Goal: Information Seeking & Learning: Learn about a topic

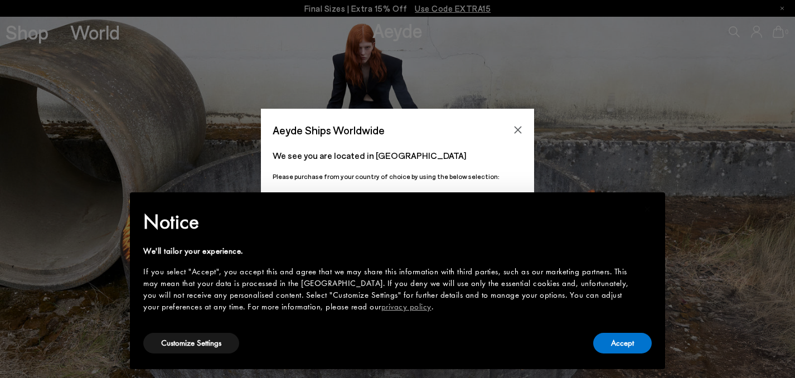
click at [609, 355] on div "Accept" at bounding box center [622, 342] width 59 height 25
click at [611, 347] on button "Accept" at bounding box center [622, 343] width 59 height 21
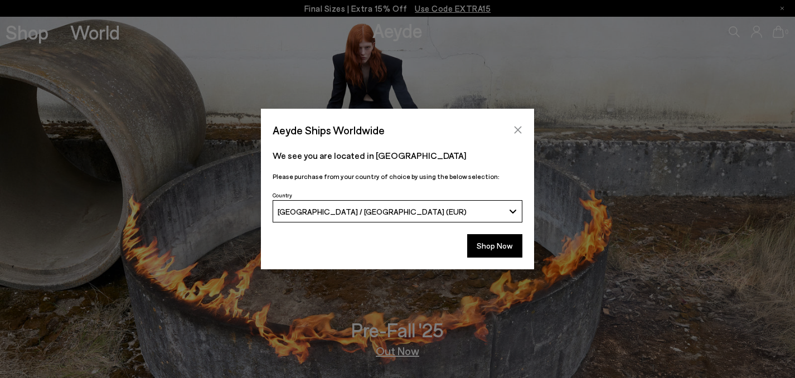
click at [515, 133] on icon "Close" at bounding box center [517, 129] width 9 height 9
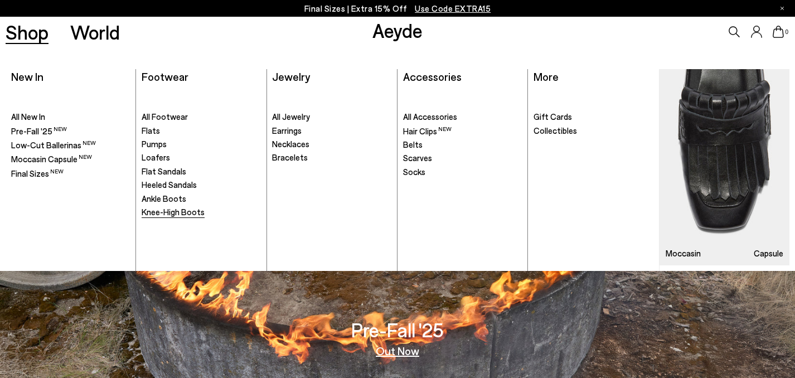
click at [162, 215] on span "Knee-High Boots" at bounding box center [173, 212] width 63 height 10
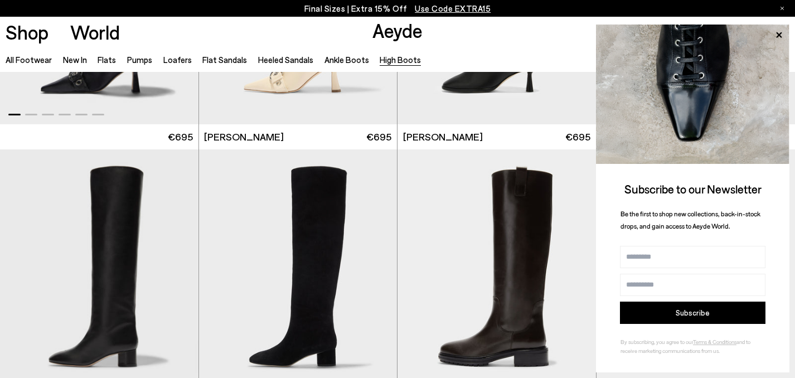
scroll to position [196, 0]
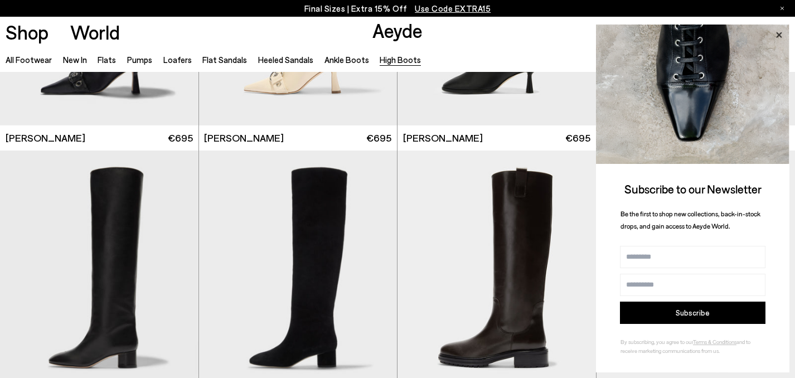
click at [774, 35] on icon at bounding box center [778, 35] width 14 height 14
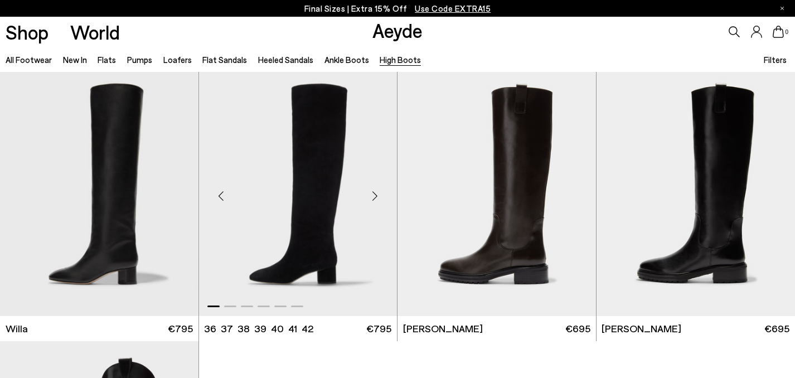
scroll to position [280, 0]
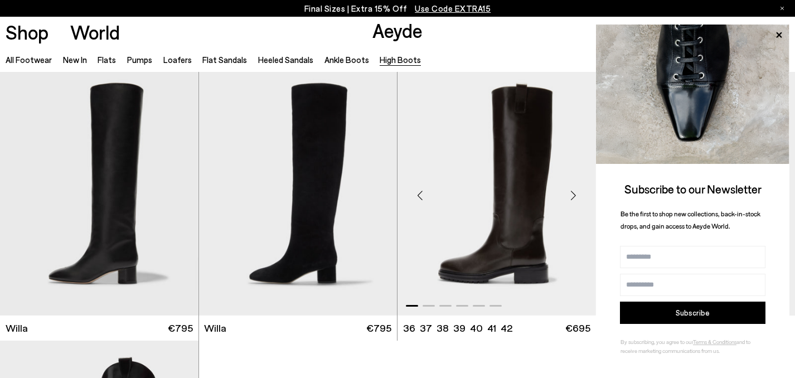
click at [574, 194] on div "Next slide" at bounding box center [573, 195] width 33 height 33
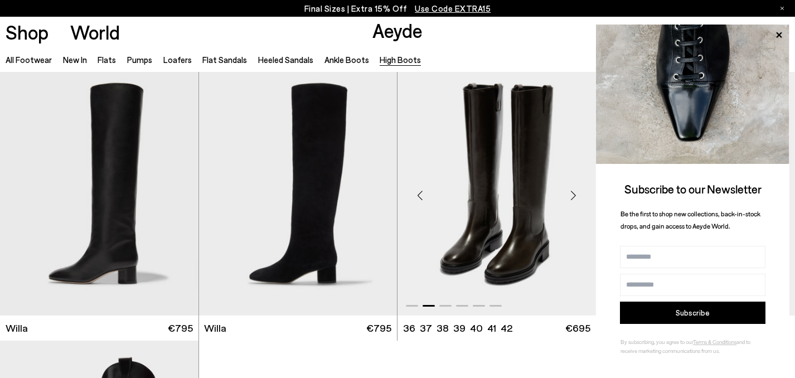
click at [566, 202] on div "Next slide" at bounding box center [573, 195] width 33 height 33
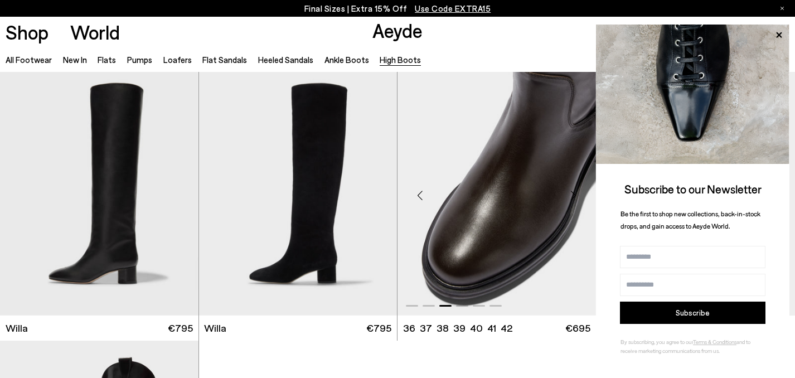
click at [566, 202] on div "Next slide" at bounding box center [573, 195] width 33 height 33
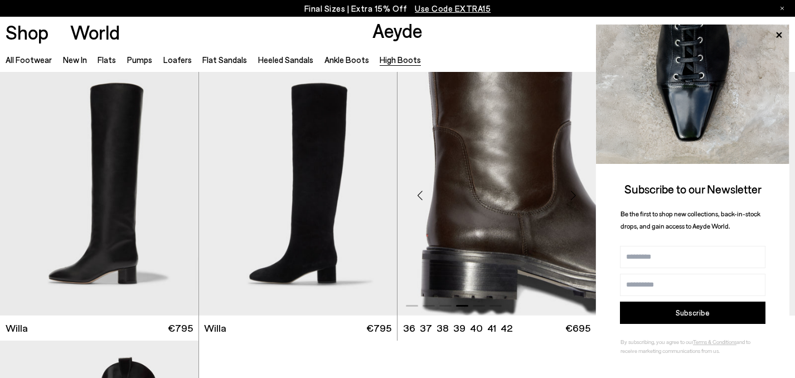
click at [566, 202] on div "Next slide" at bounding box center [573, 195] width 33 height 33
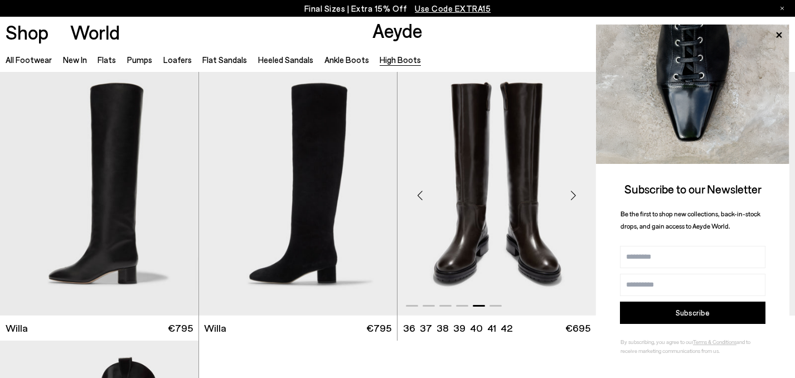
click at [566, 202] on div "Next slide" at bounding box center [573, 195] width 33 height 33
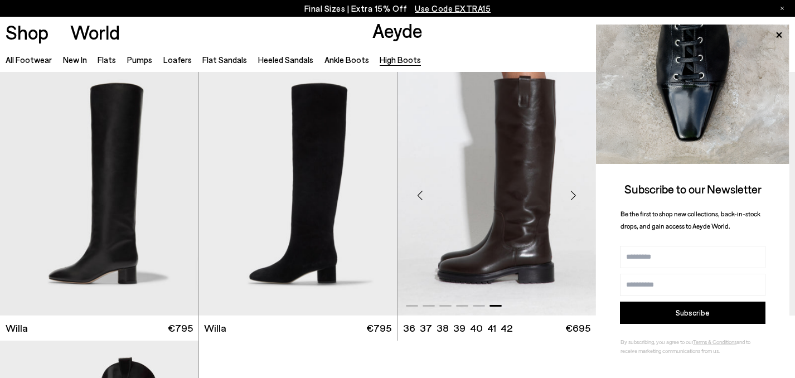
click at [566, 202] on div "Next slide" at bounding box center [573, 195] width 33 height 33
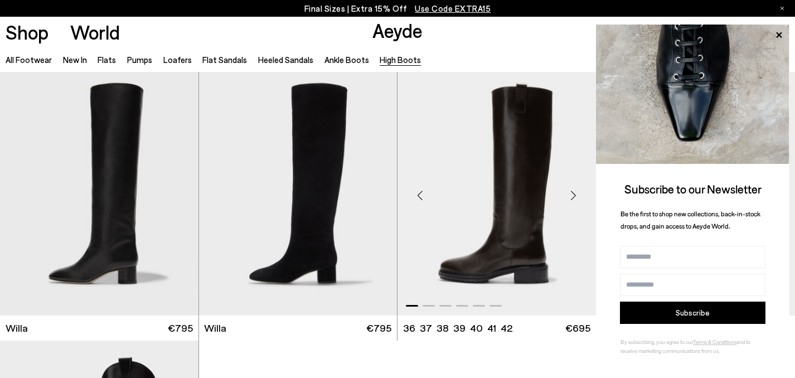
click at [566, 202] on div "Next slide" at bounding box center [573, 195] width 33 height 33
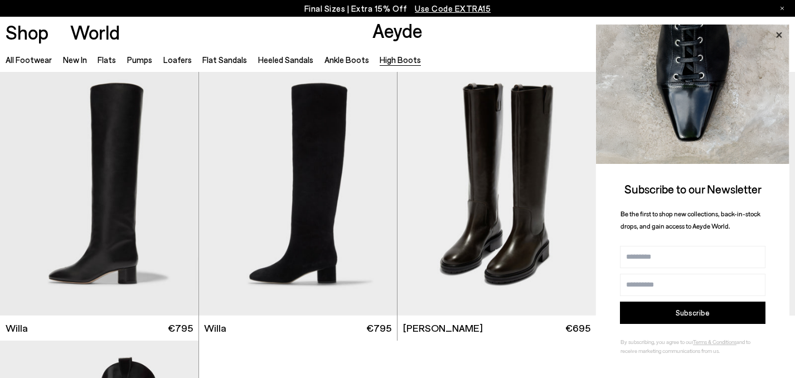
click at [778, 35] on icon at bounding box center [779, 35] width 6 height 6
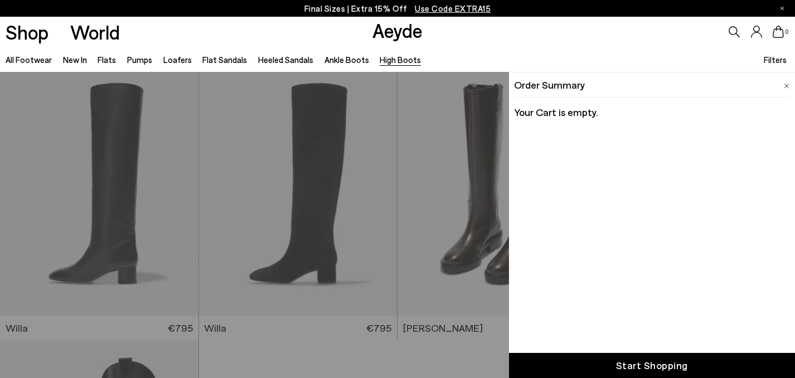
click at [787, 81] on span at bounding box center [786, 84] width 6 height 14
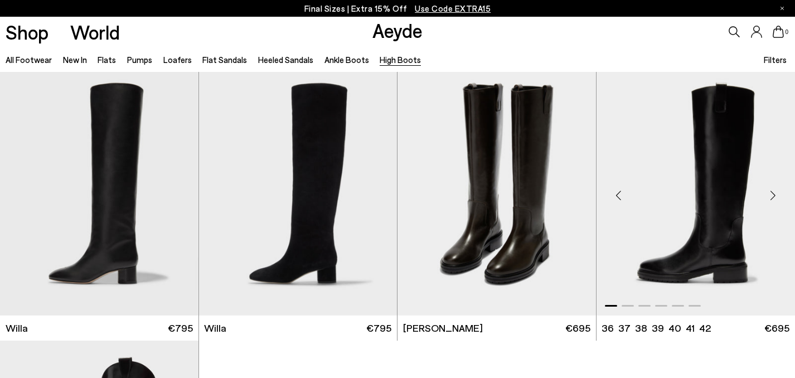
click at [774, 192] on div "Next slide" at bounding box center [772, 195] width 33 height 33
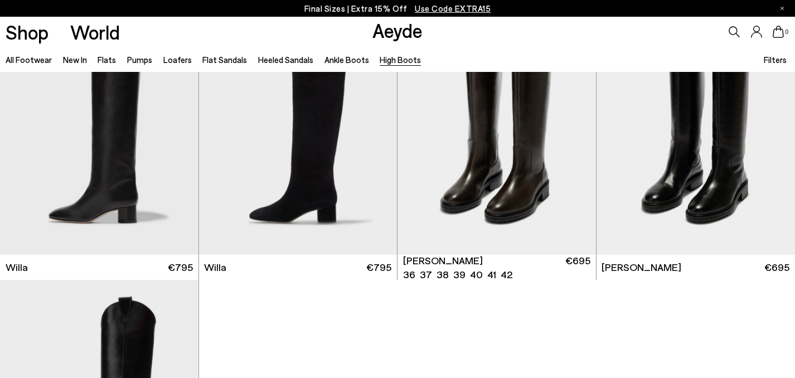
scroll to position [330, 0]
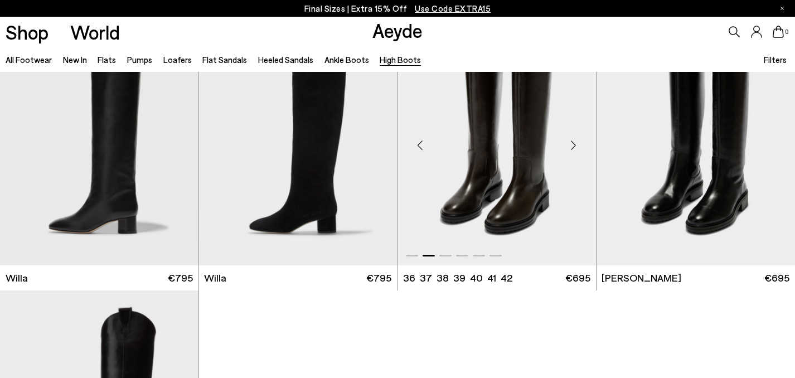
click at [490, 168] on img "2 / 6" at bounding box center [496, 140] width 198 height 249
click at [330, 61] on link "Ankle Boots" at bounding box center [346, 60] width 45 height 10
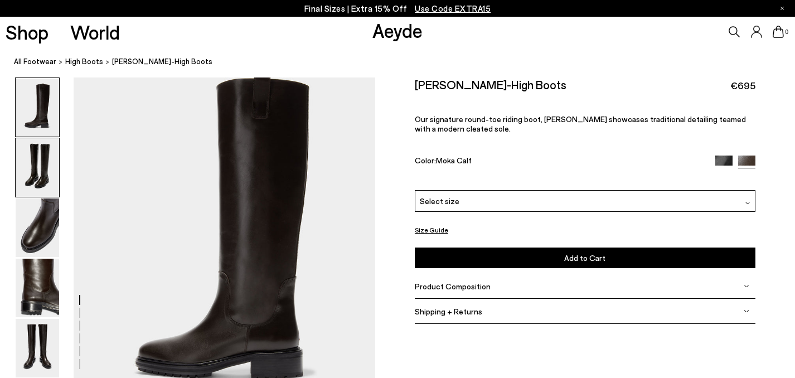
click at [37, 163] on img at bounding box center [37, 167] width 43 height 59
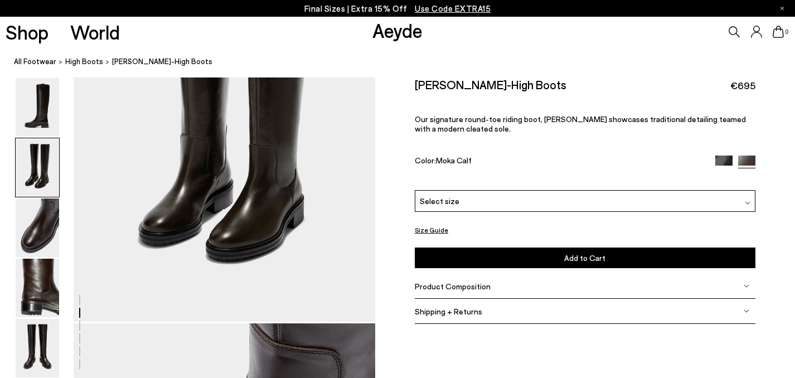
scroll to position [335, 0]
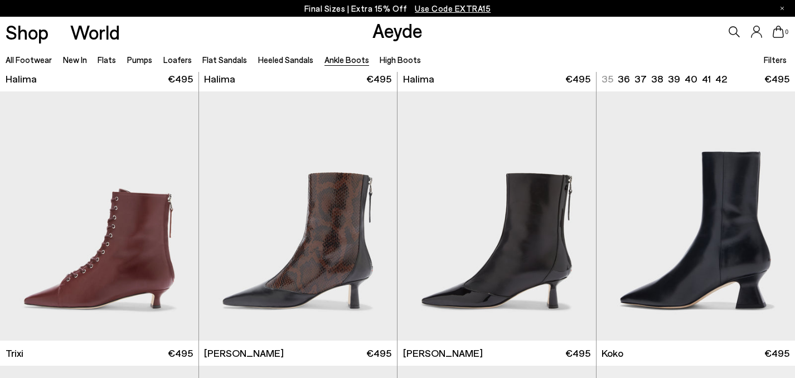
scroll to position [256, 0]
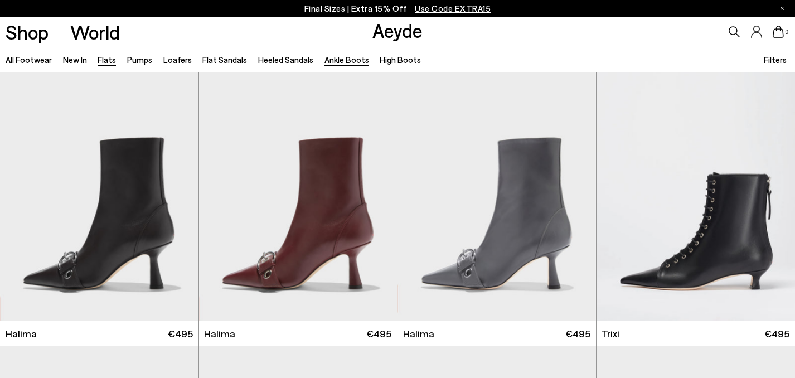
click at [110, 62] on link "Flats" at bounding box center [107, 60] width 18 height 10
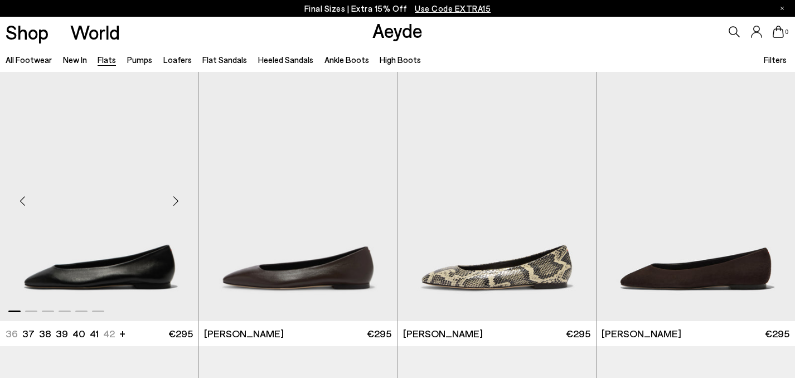
click at [176, 196] on div "Next slide" at bounding box center [175, 200] width 33 height 33
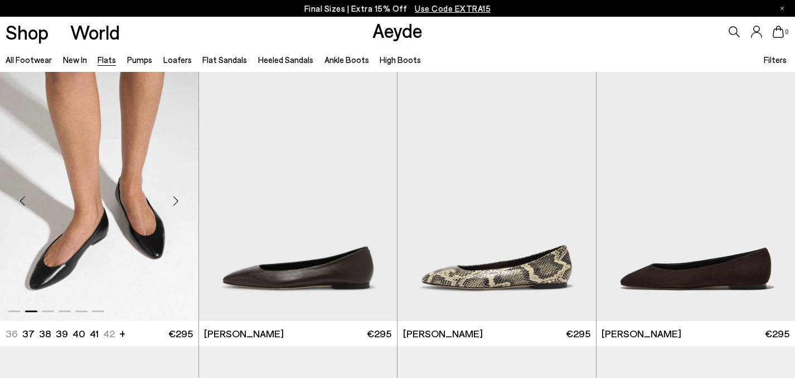
click at [176, 196] on div "Next slide" at bounding box center [175, 200] width 33 height 33
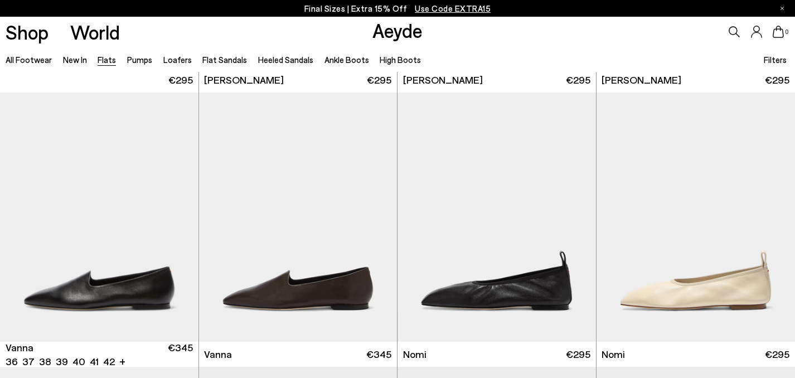
scroll to position [327, 0]
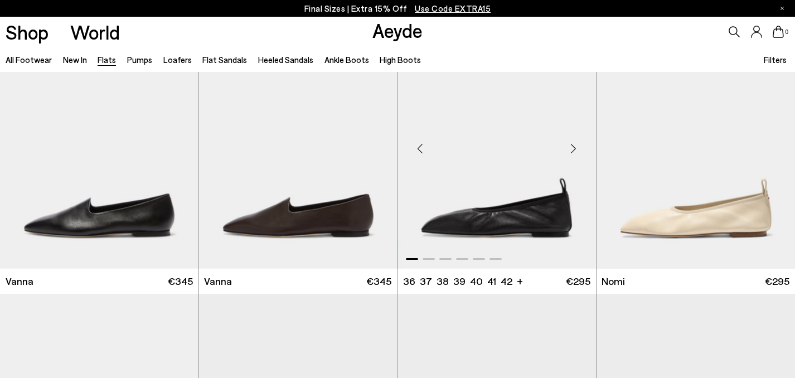
click at [574, 147] on div "Next slide" at bounding box center [573, 148] width 33 height 33
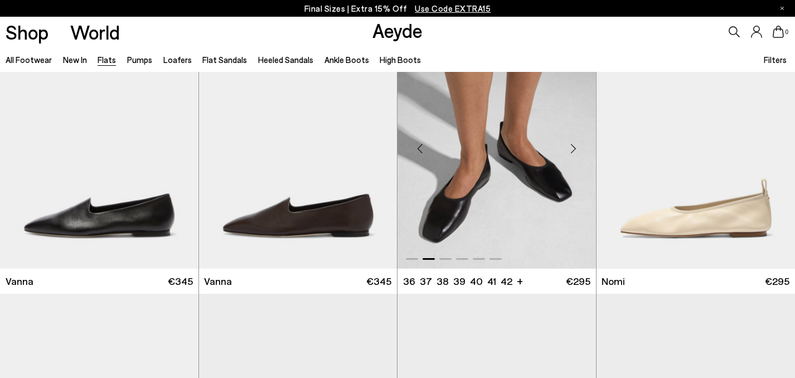
click at [574, 147] on div "Next slide" at bounding box center [573, 148] width 33 height 33
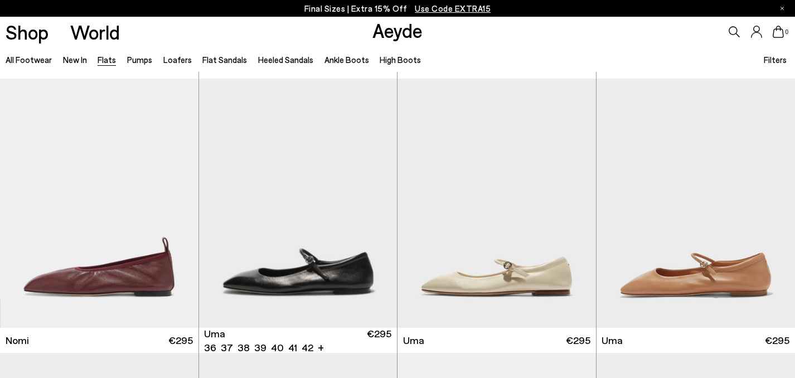
scroll to position [581, 0]
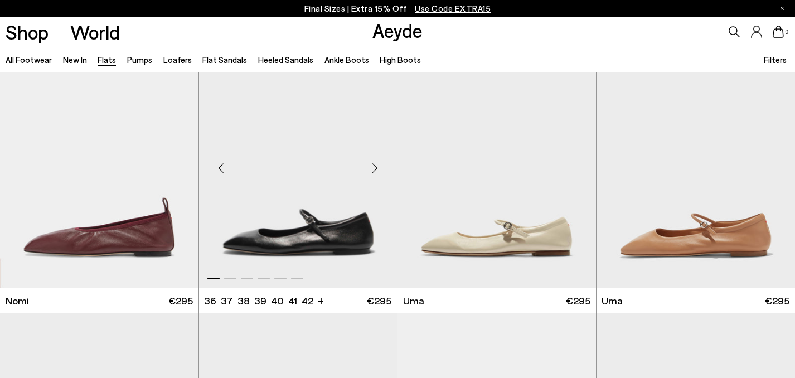
click at [376, 165] on div "Next slide" at bounding box center [374, 168] width 33 height 33
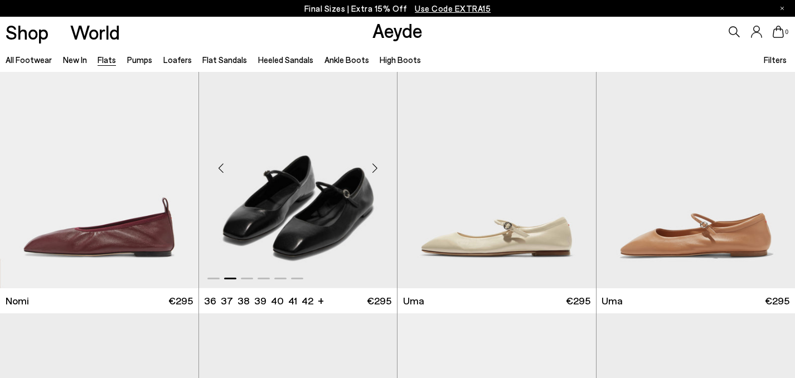
click at [376, 165] on div "Next slide" at bounding box center [374, 168] width 33 height 33
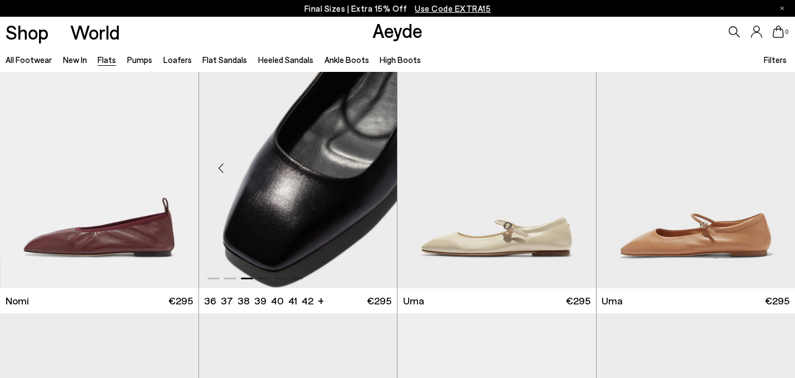
click at [376, 165] on div "Next slide" at bounding box center [374, 168] width 33 height 33
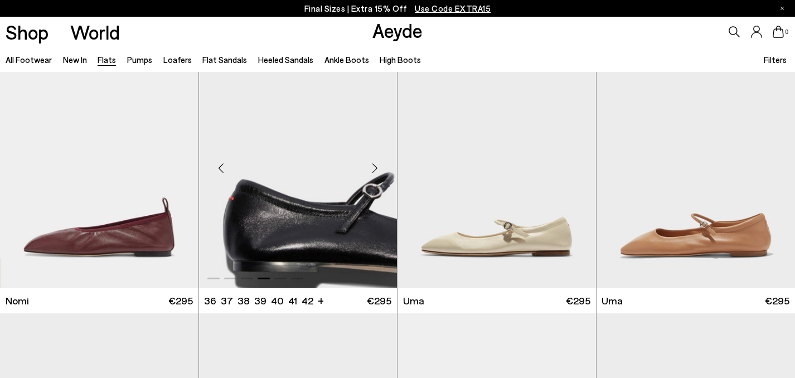
click at [376, 165] on div "Next slide" at bounding box center [374, 168] width 33 height 33
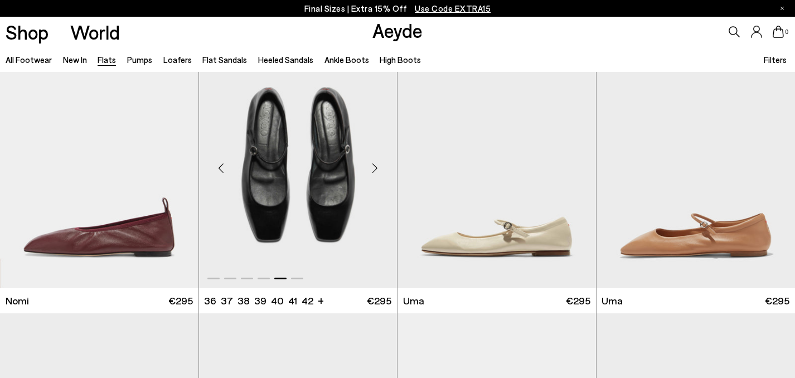
click at [376, 165] on div "Next slide" at bounding box center [374, 168] width 33 height 33
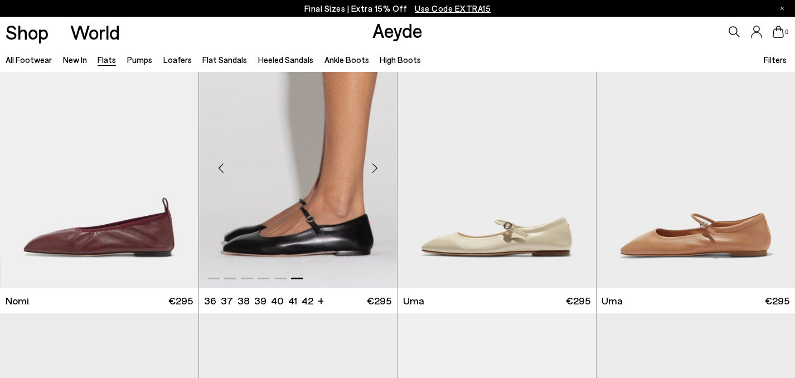
click at [376, 165] on div "Next slide" at bounding box center [374, 168] width 33 height 33
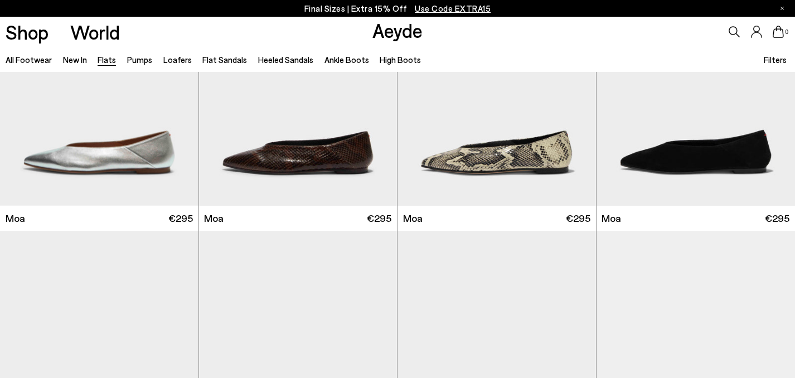
scroll to position [2267, 0]
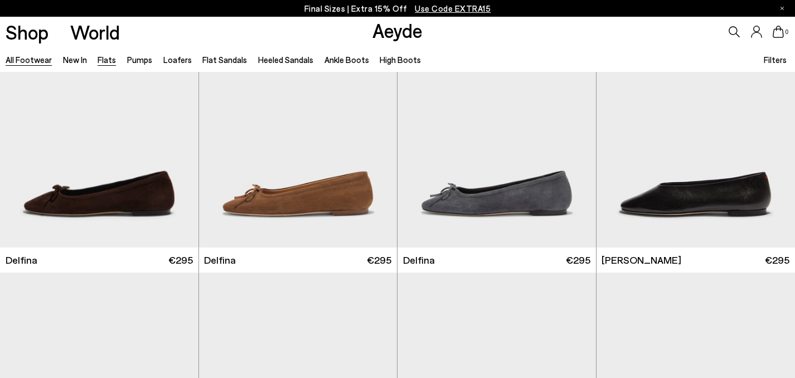
click at [33, 65] on link "All Footwear" at bounding box center [29, 60] width 46 height 10
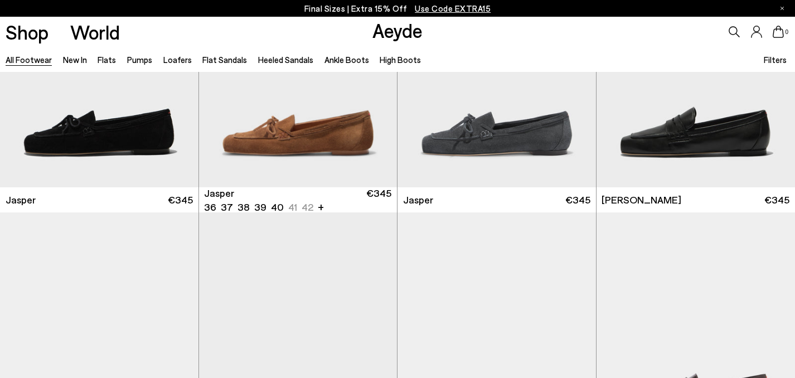
scroll to position [422, 0]
